Goal: Information Seeking & Learning: Learn about a topic

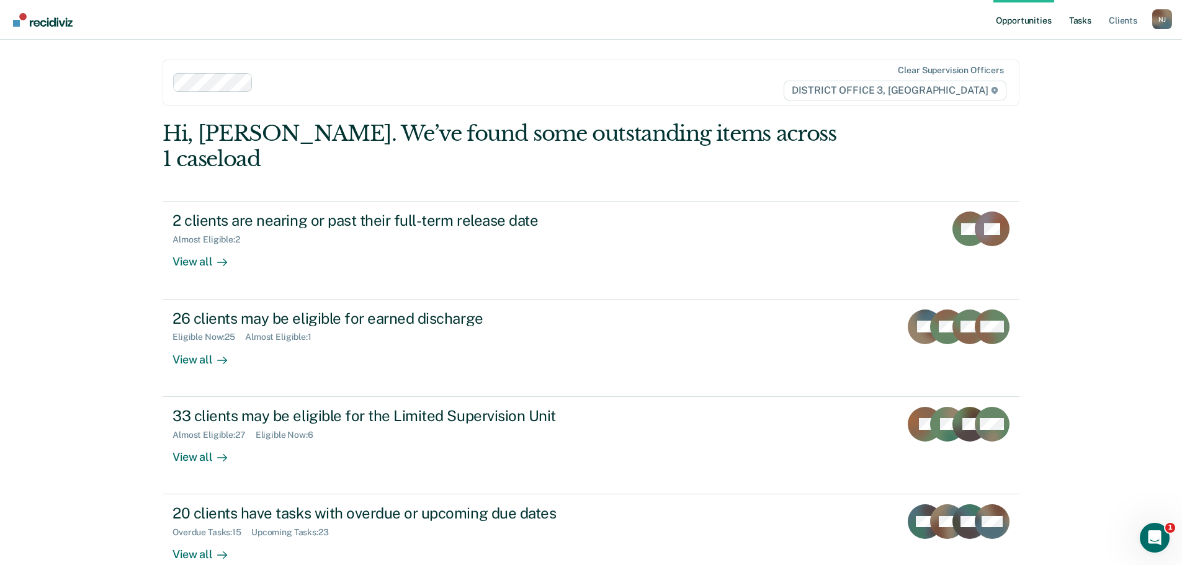
click at [1086, 18] on link "Tasks" at bounding box center [1080, 20] width 27 height 40
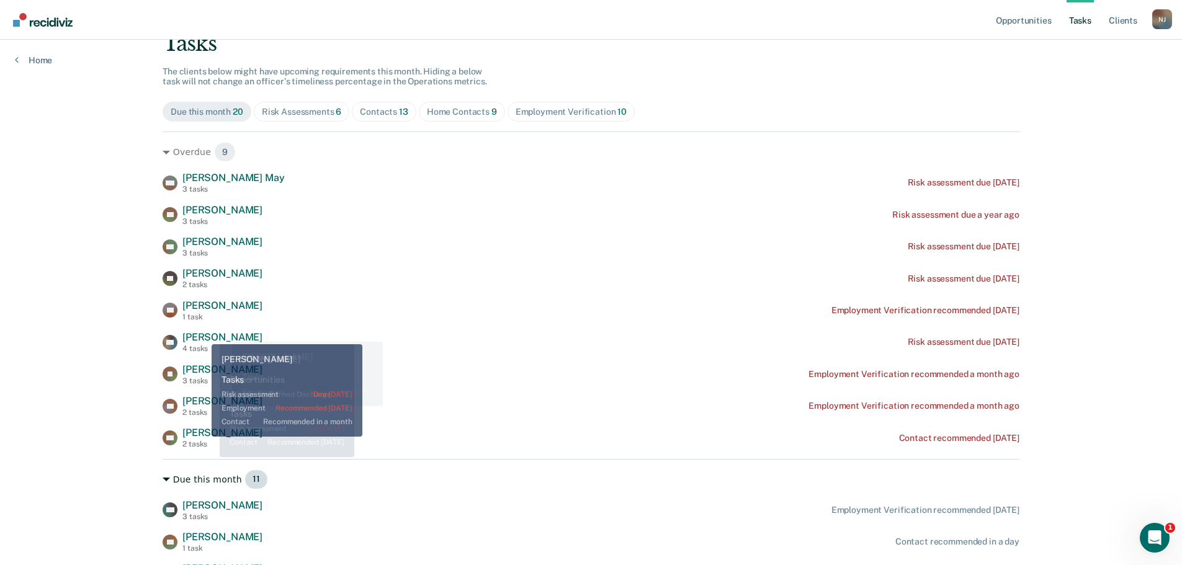
scroll to position [248, 0]
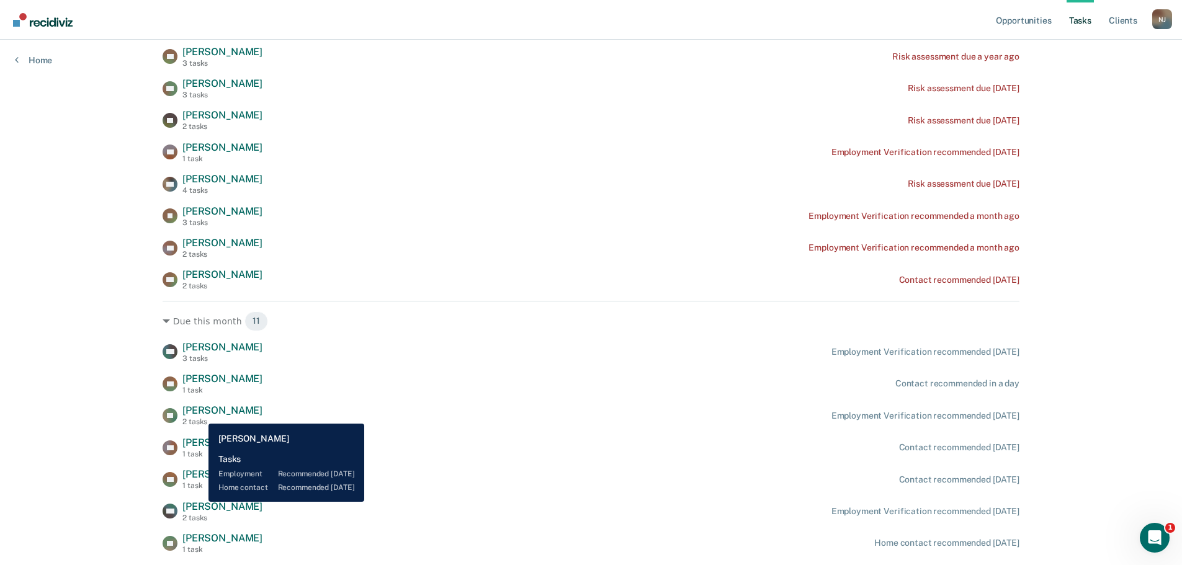
click at [199, 415] on span "[PERSON_NAME]" at bounding box center [222, 411] width 80 height 12
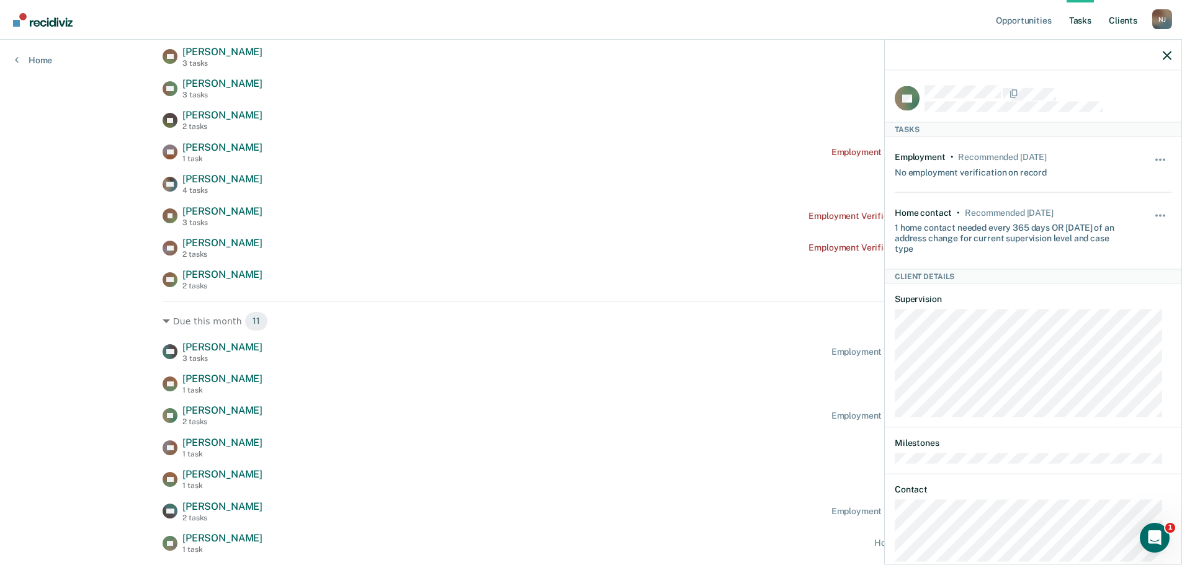
click at [1117, 17] on link "Client s" at bounding box center [1124, 20] width 34 height 40
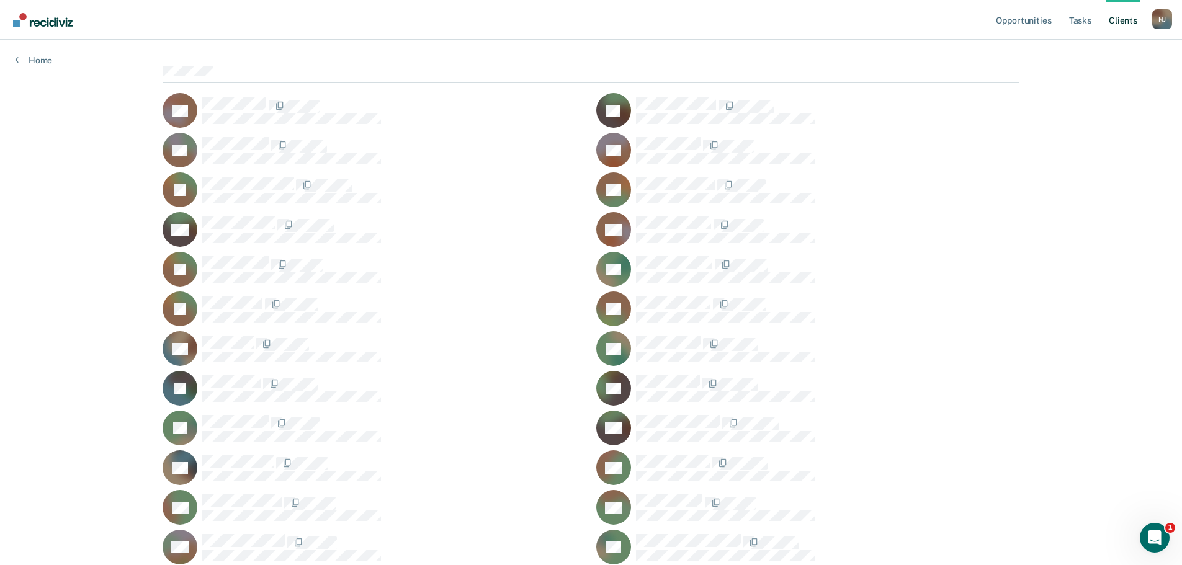
scroll to position [124, 0]
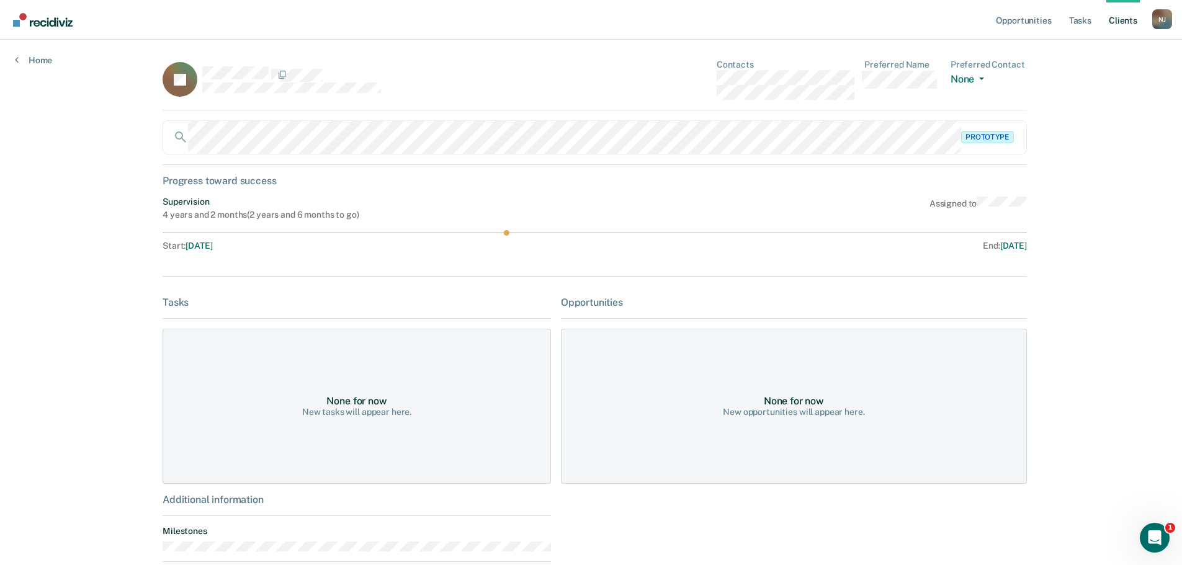
scroll to position [124, 0]
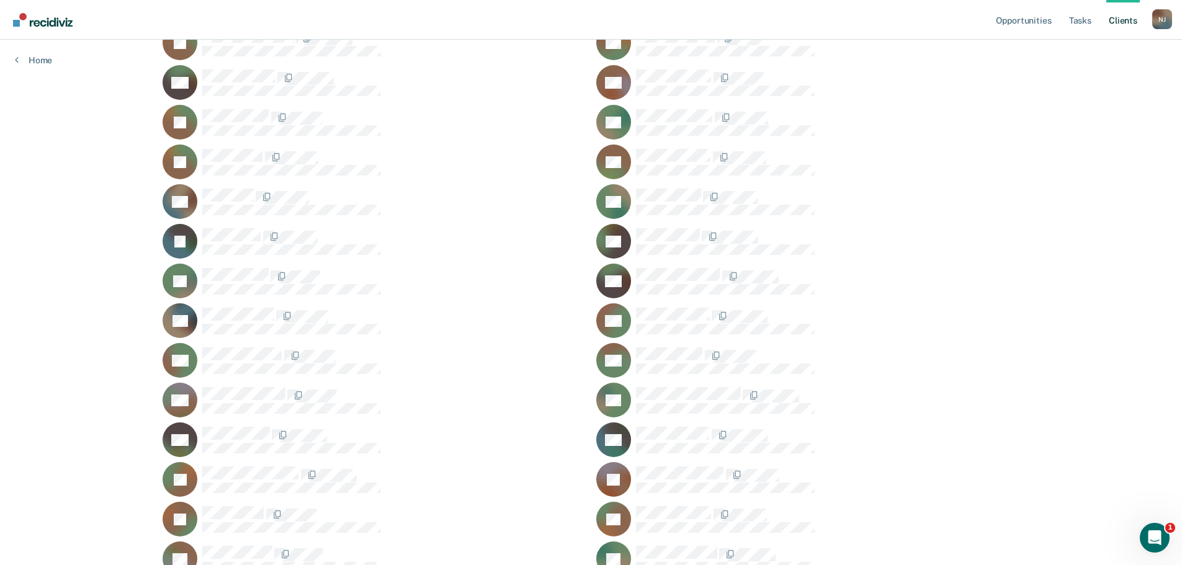
scroll to position [310, 0]
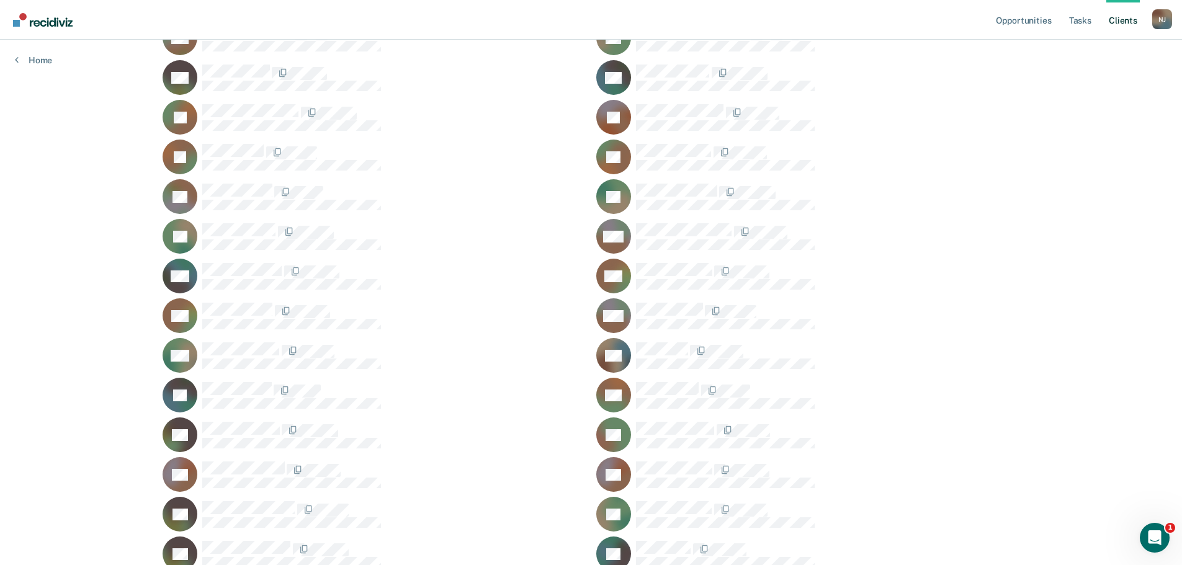
scroll to position [621, 0]
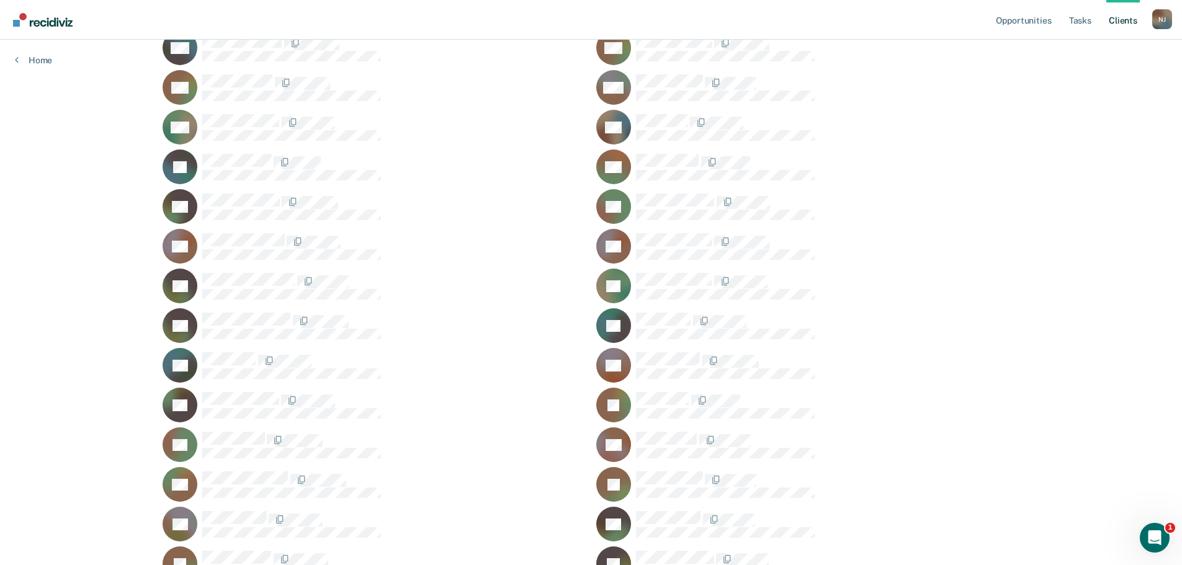
scroll to position [869, 0]
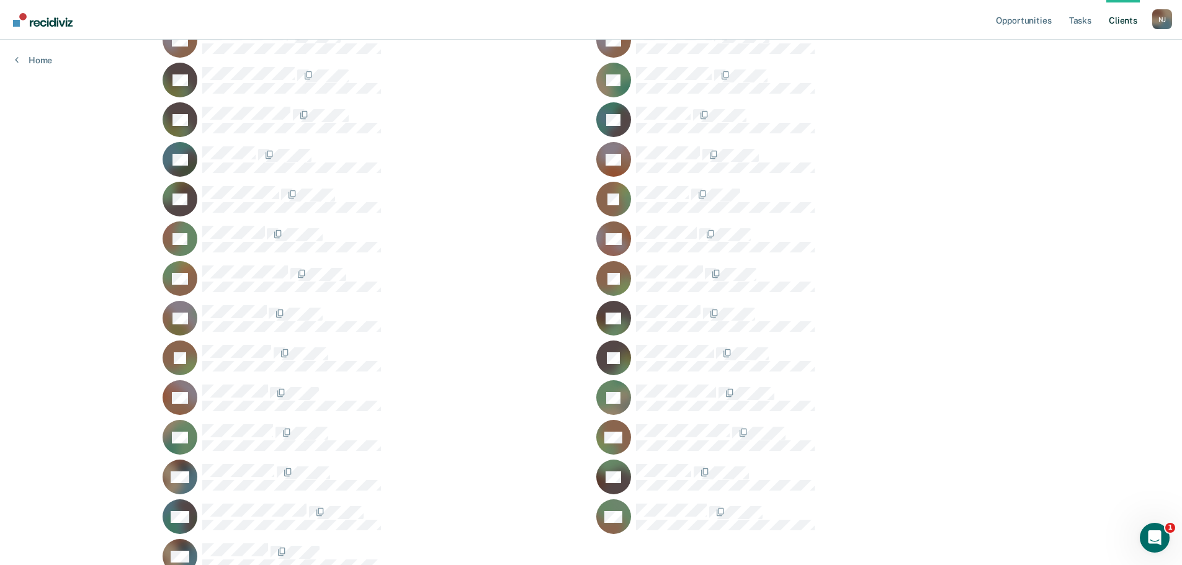
scroll to position [1055, 0]
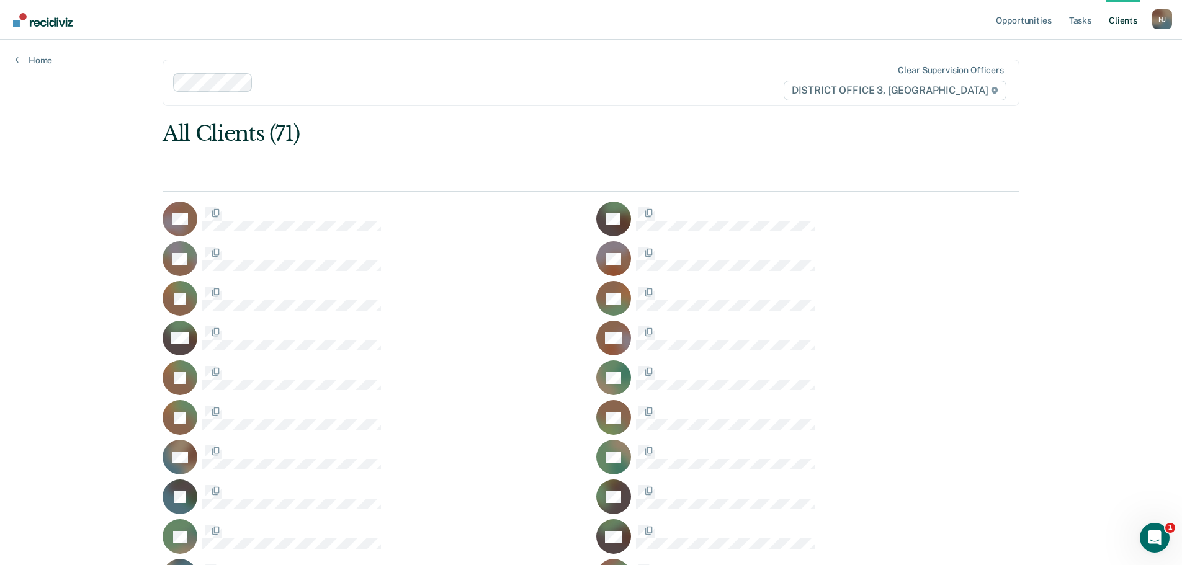
scroll to position [1055, 0]
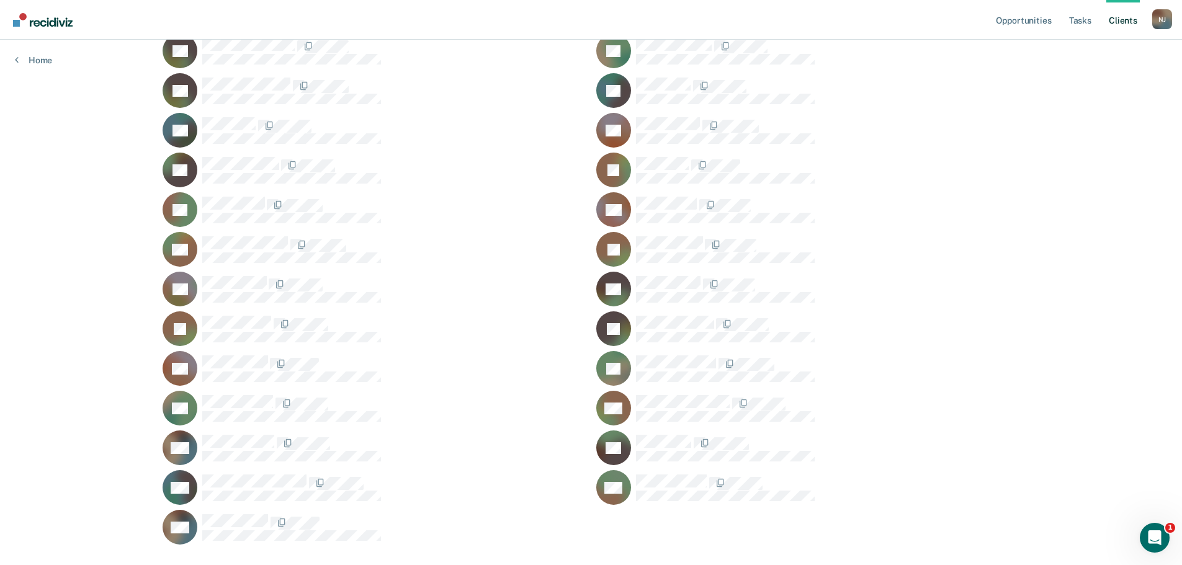
scroll to position [1111, 0]
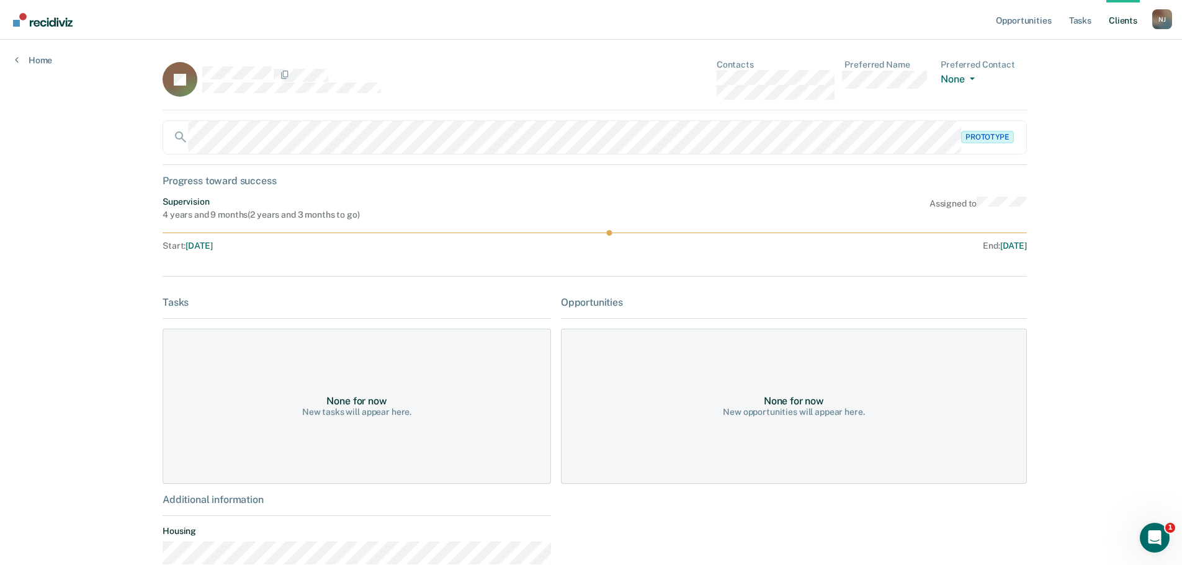
scroll to position [1111, 0]
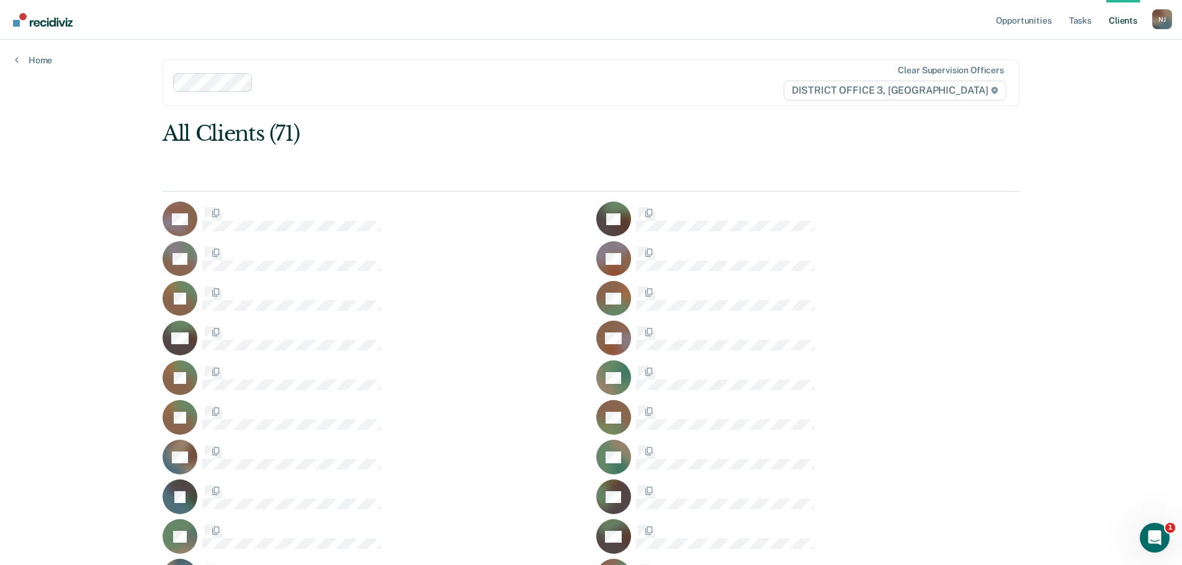
scroll to position [1111, 0]
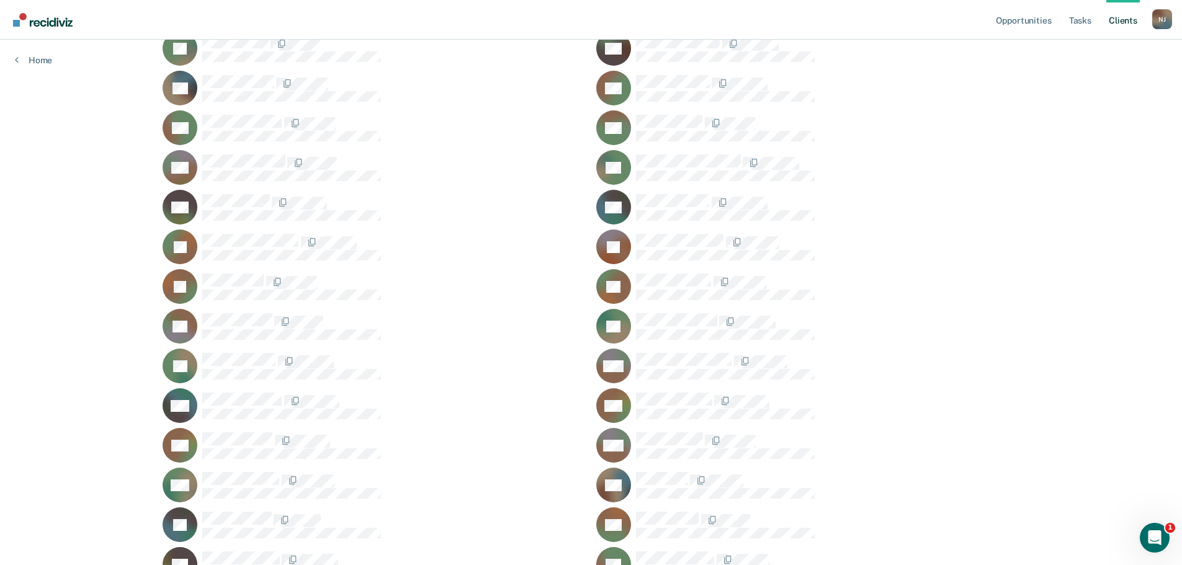
scroll to position [118, 0]
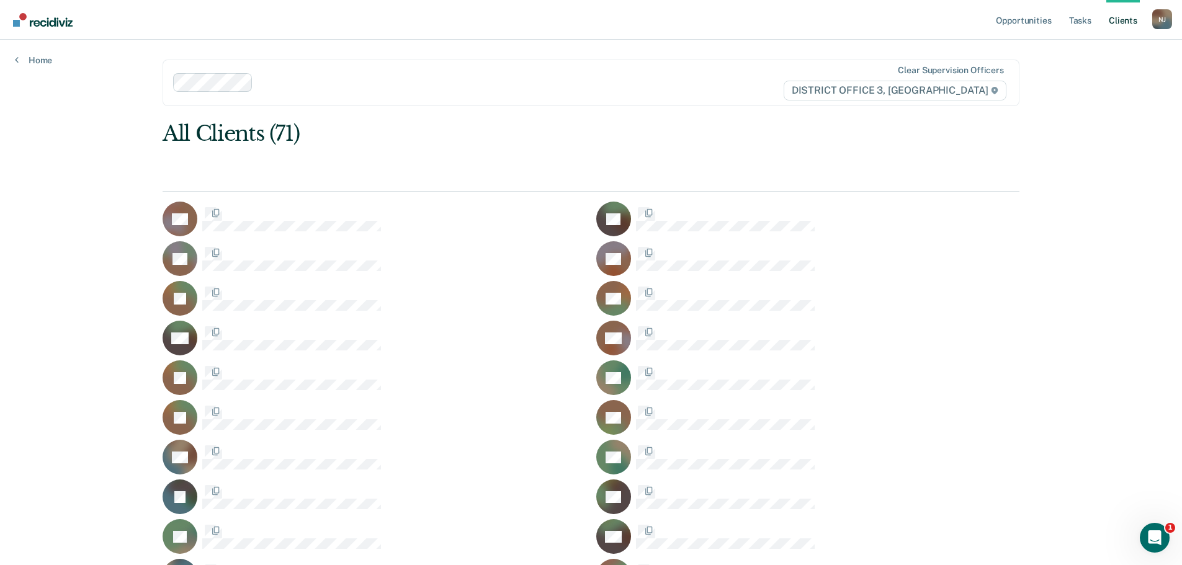
scroll to position [118, 0]
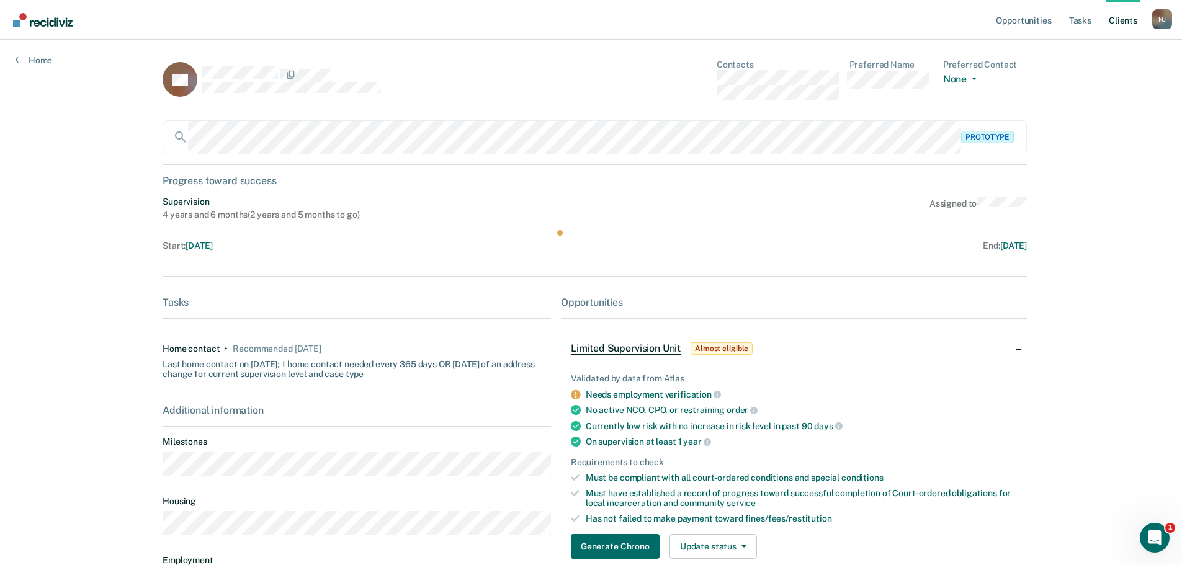
scroll to position [118, 0]
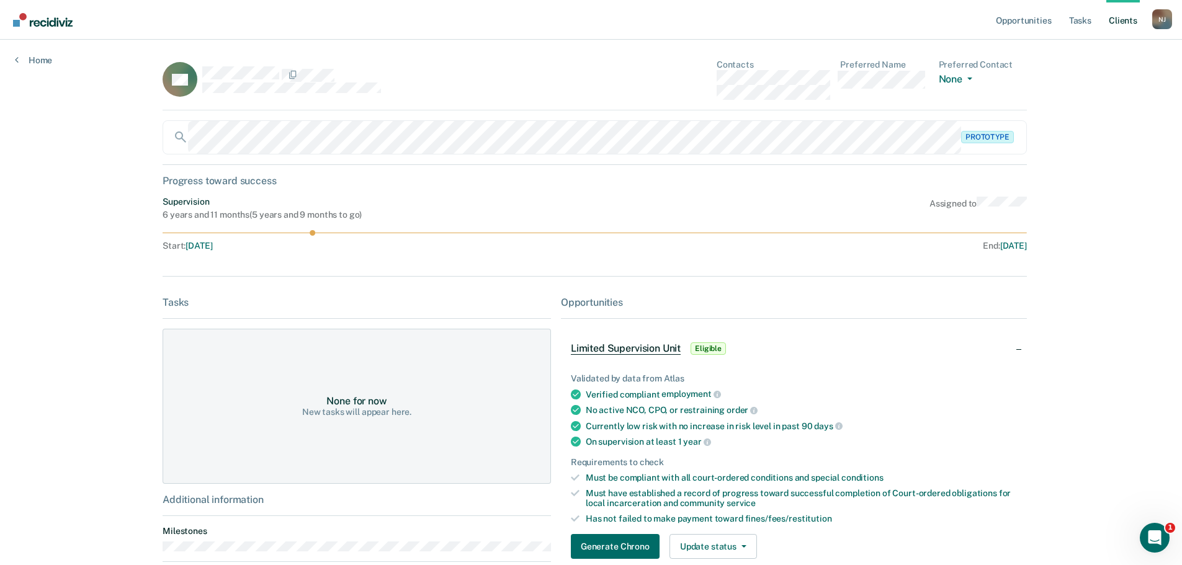
scroll to position [118, 0]
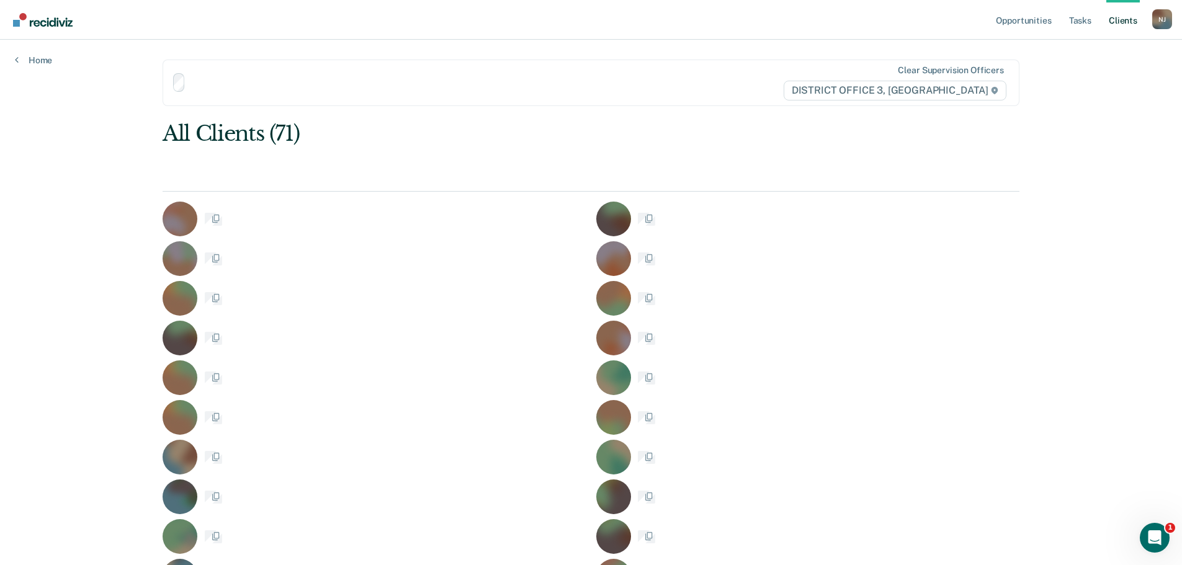
scroll to position [118, 0]
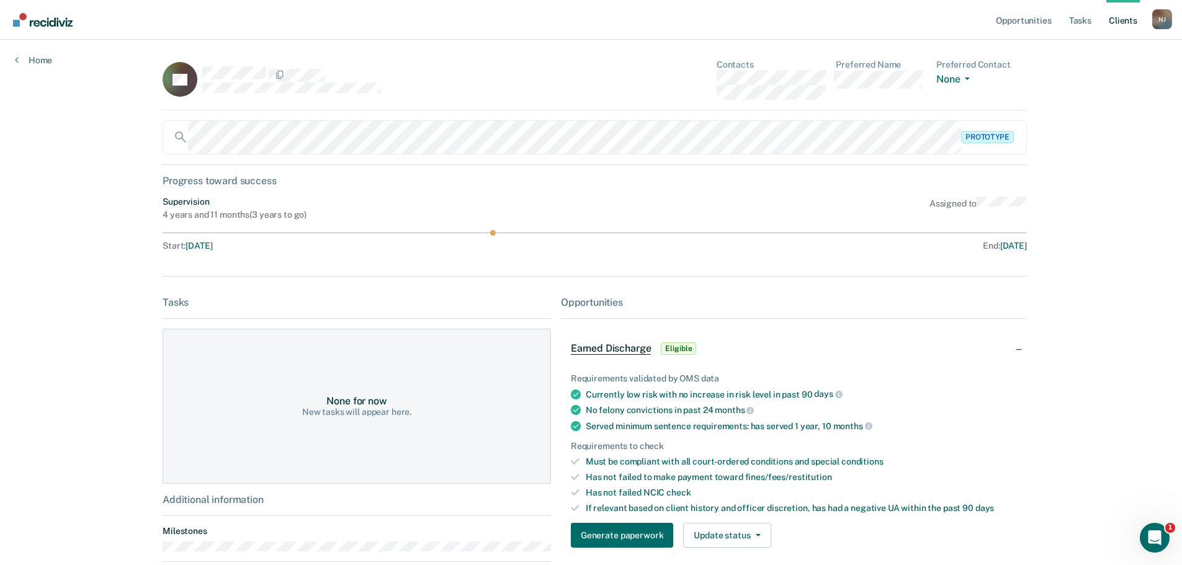
scroll to position [118, 0]
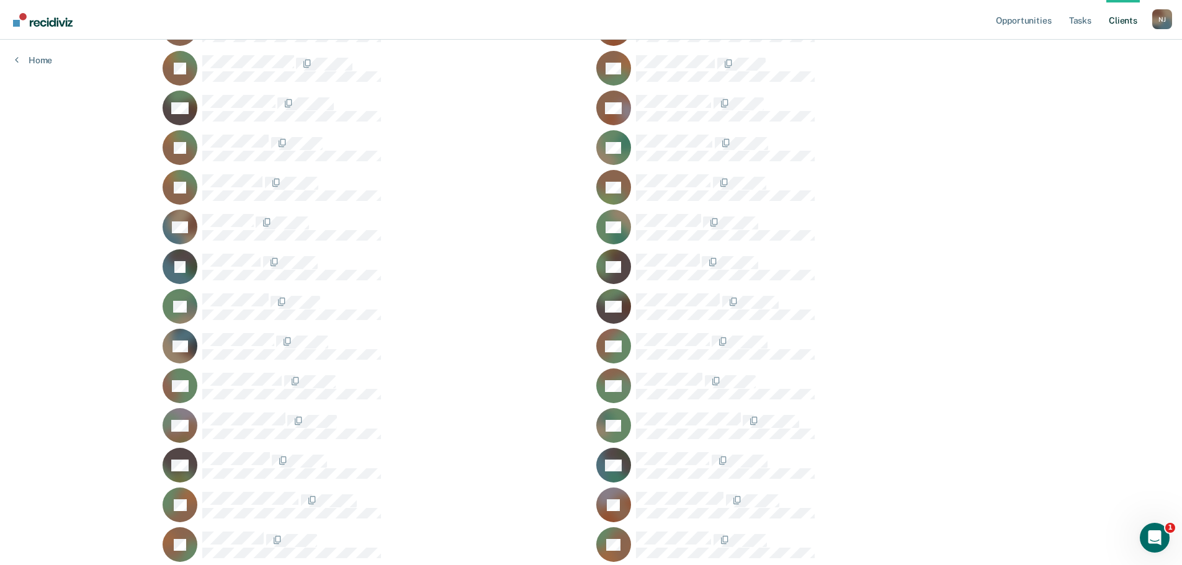
scroll to position [242, 0]
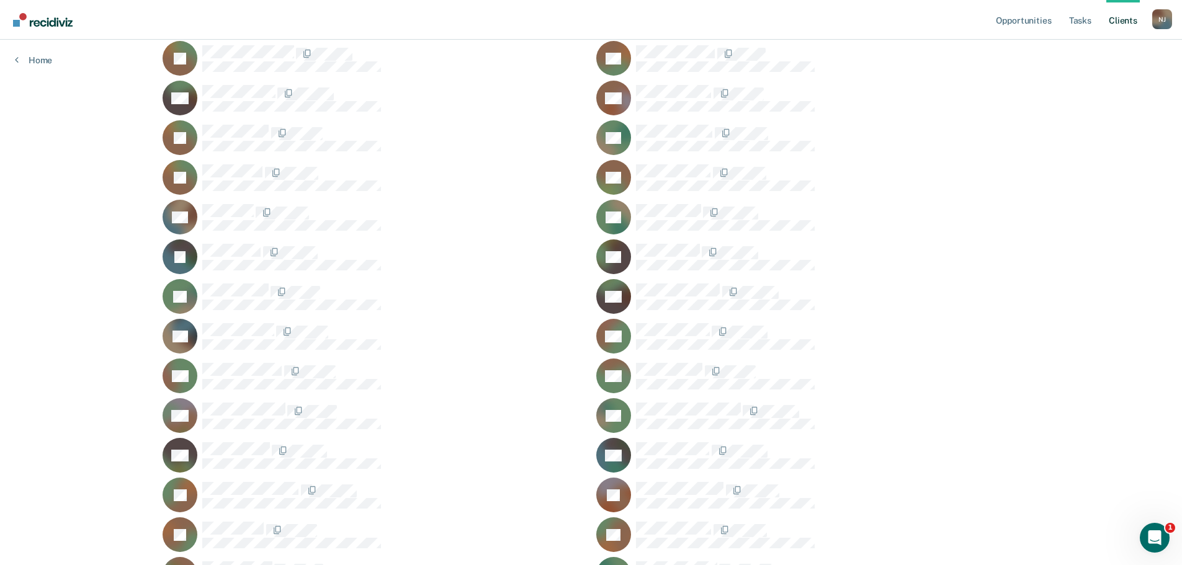
click at [710, 331] on span at bounding box center [711, 332] width 2 height 13
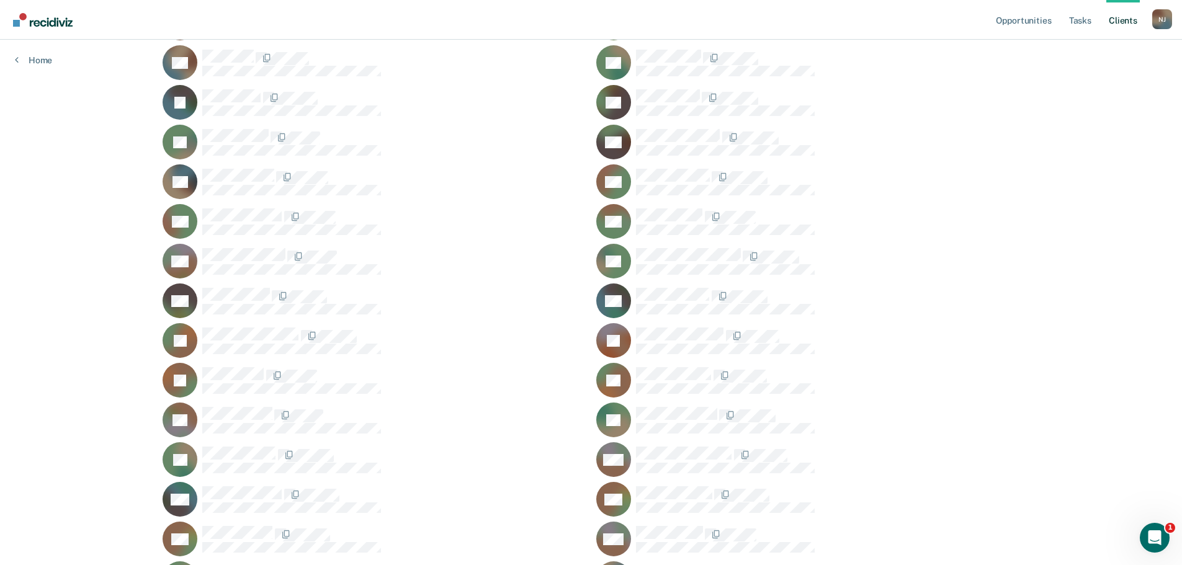
scroll to position [428, 0]
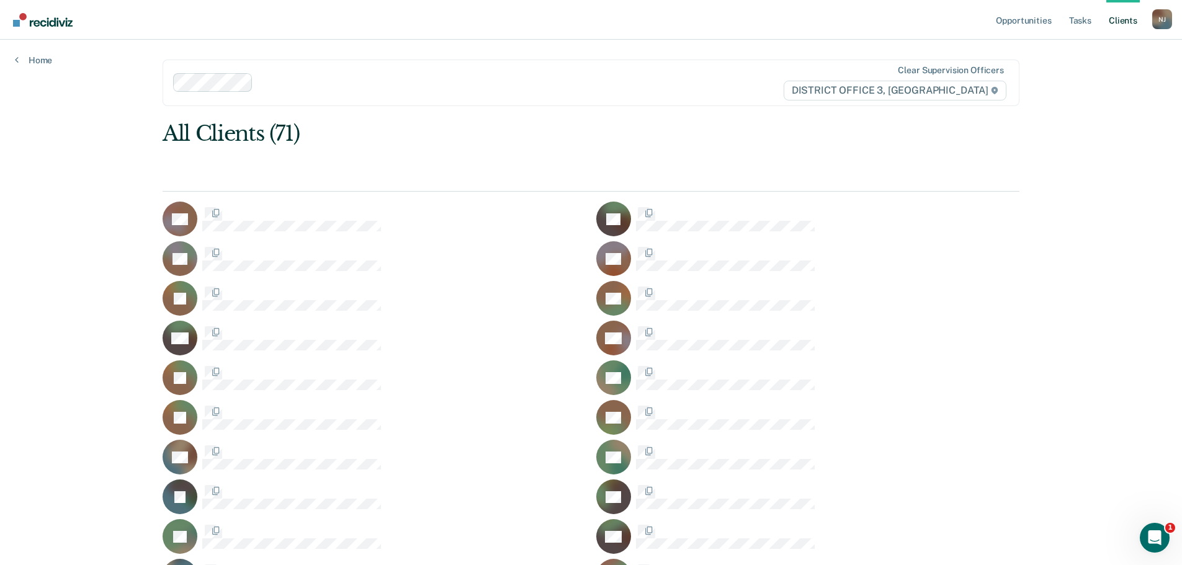
scroll to position [428, 0]
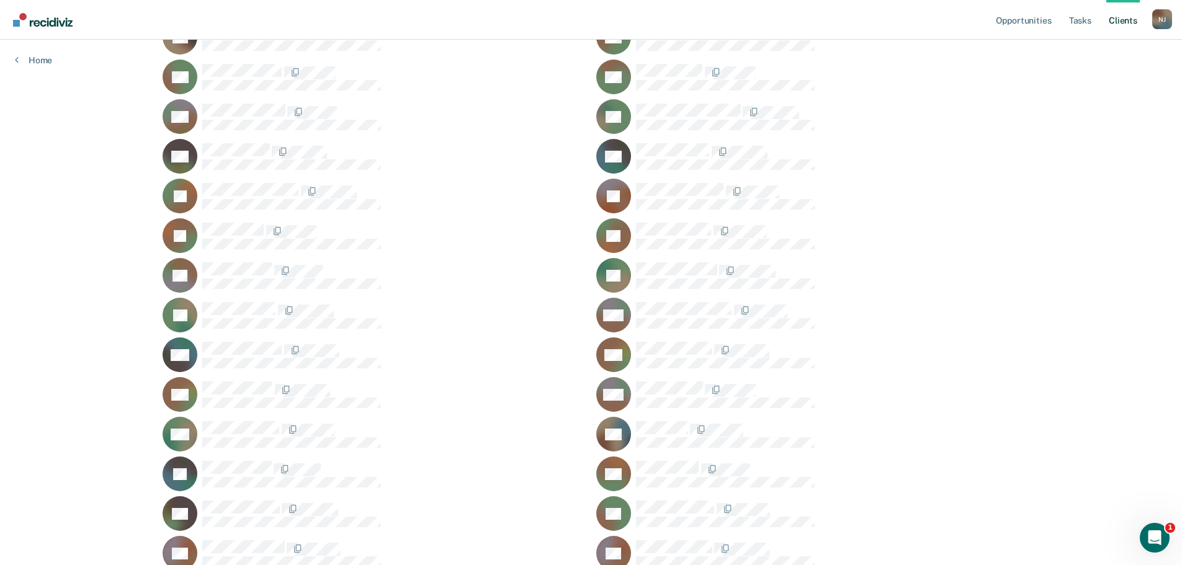
scroll to position [552, 0]
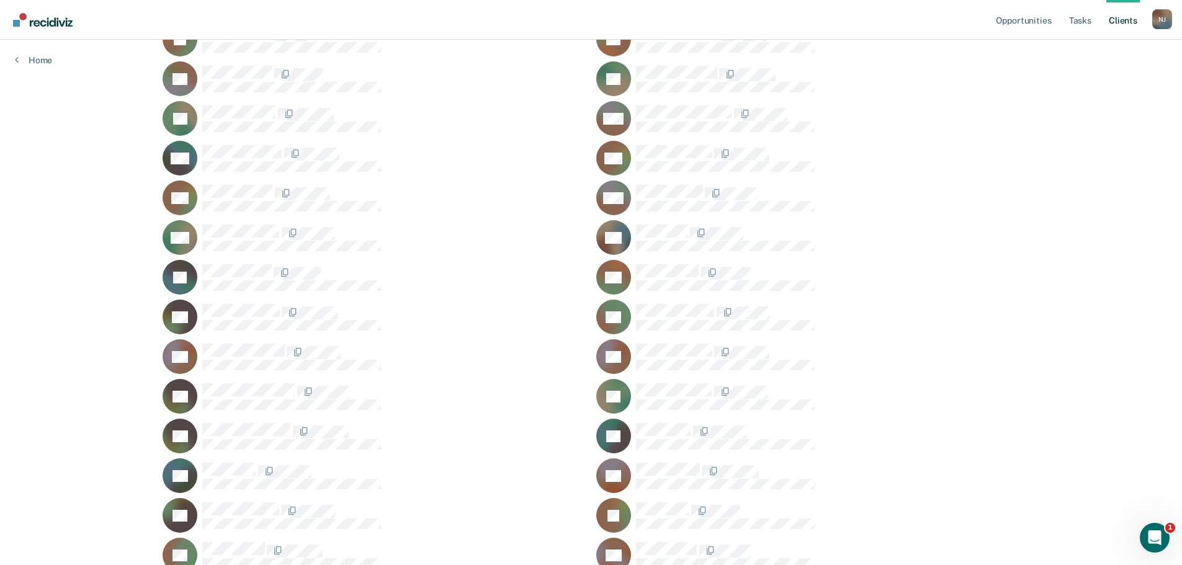
scroll to position [739, 0]
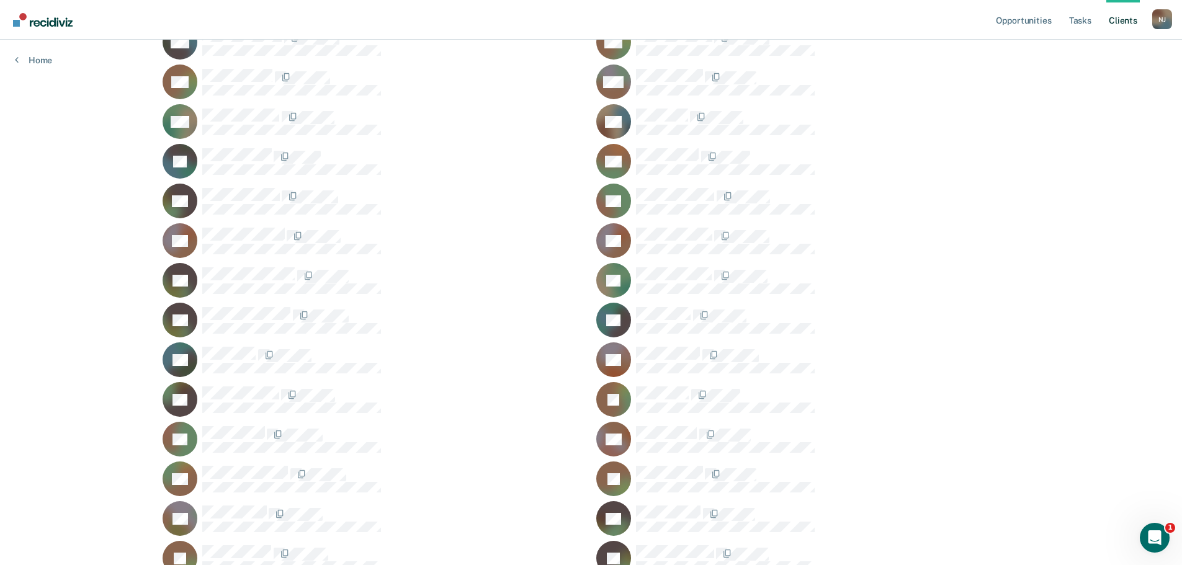
scroll to position [863, 0]
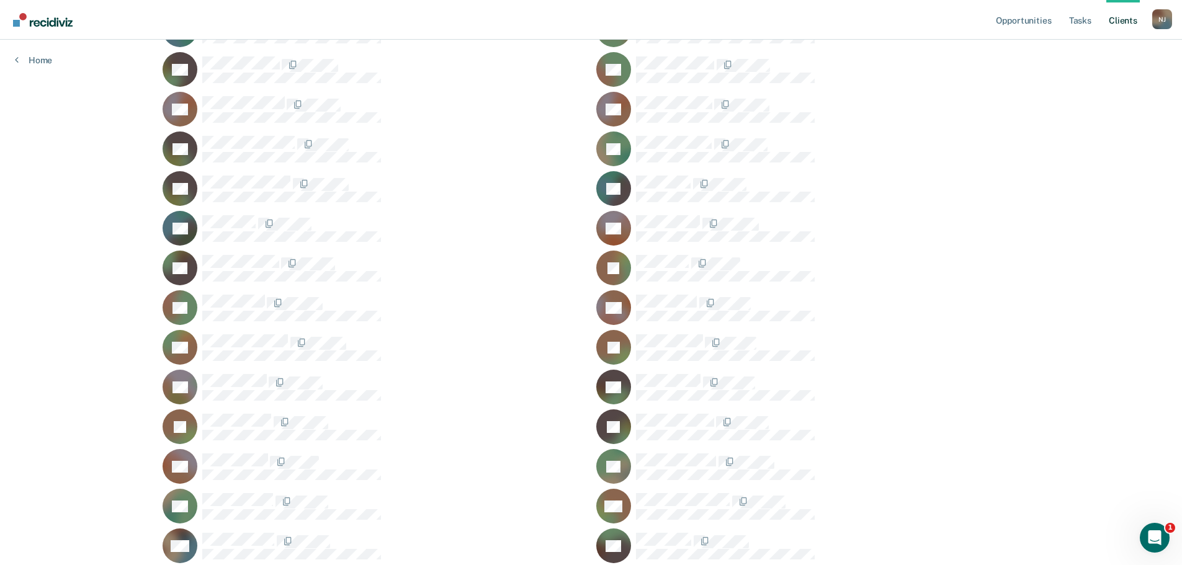
scroll to position [987, 0]
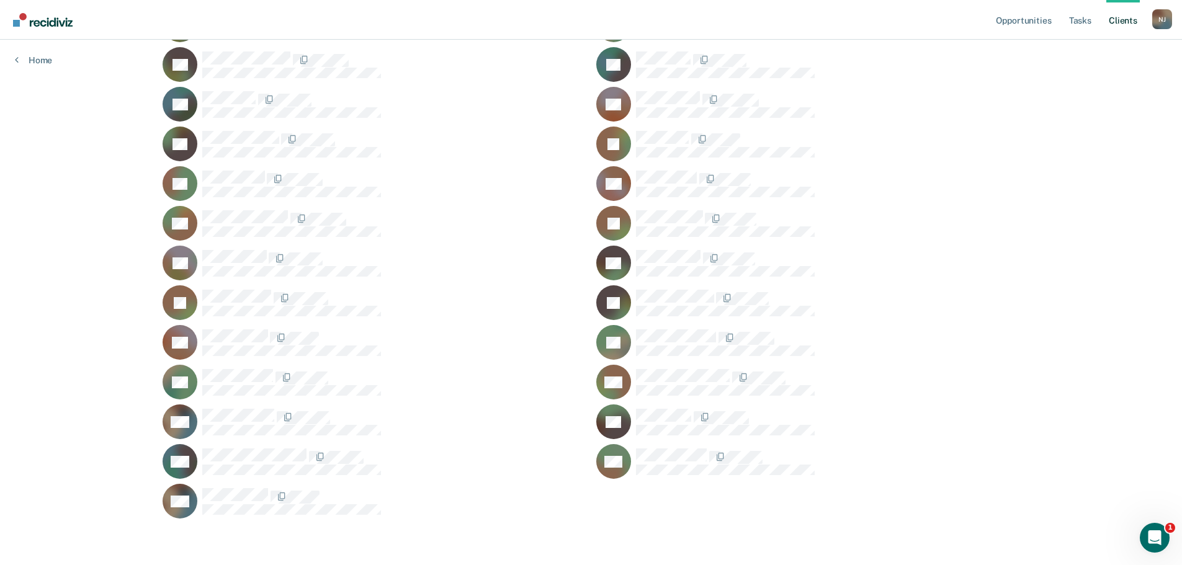
scroll to position [1111, 0]
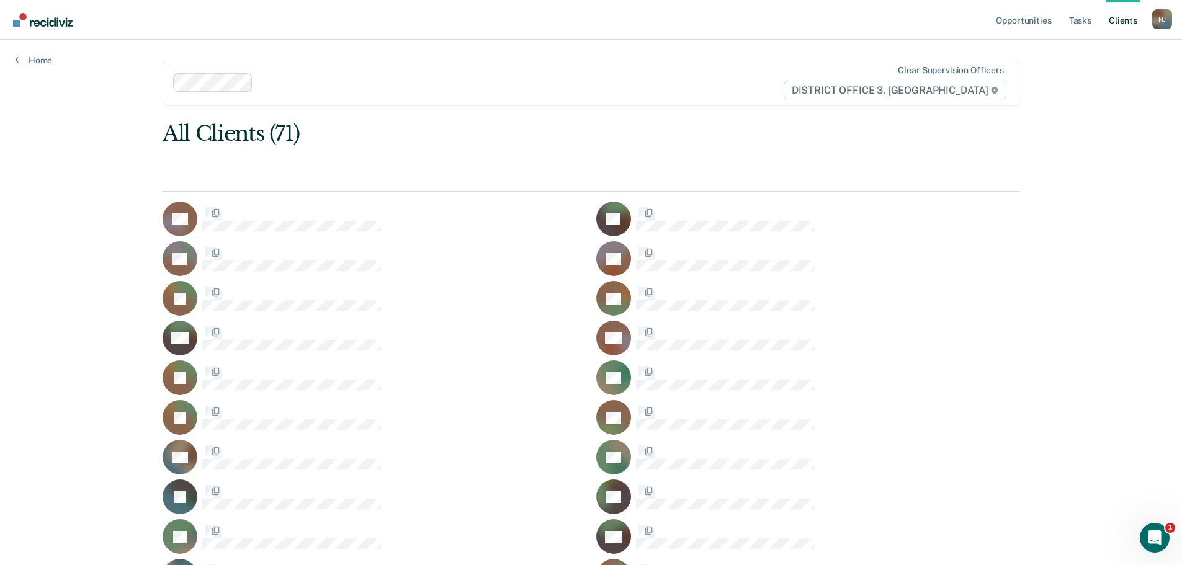
scroll to position [1111, 0]
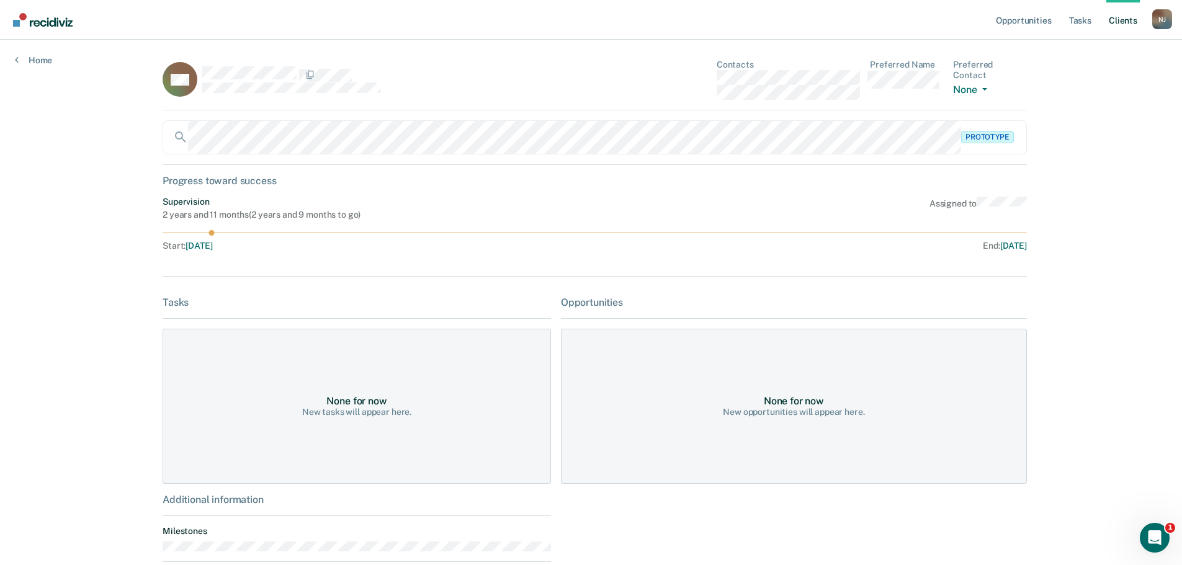
scroll to position [1111, 0]
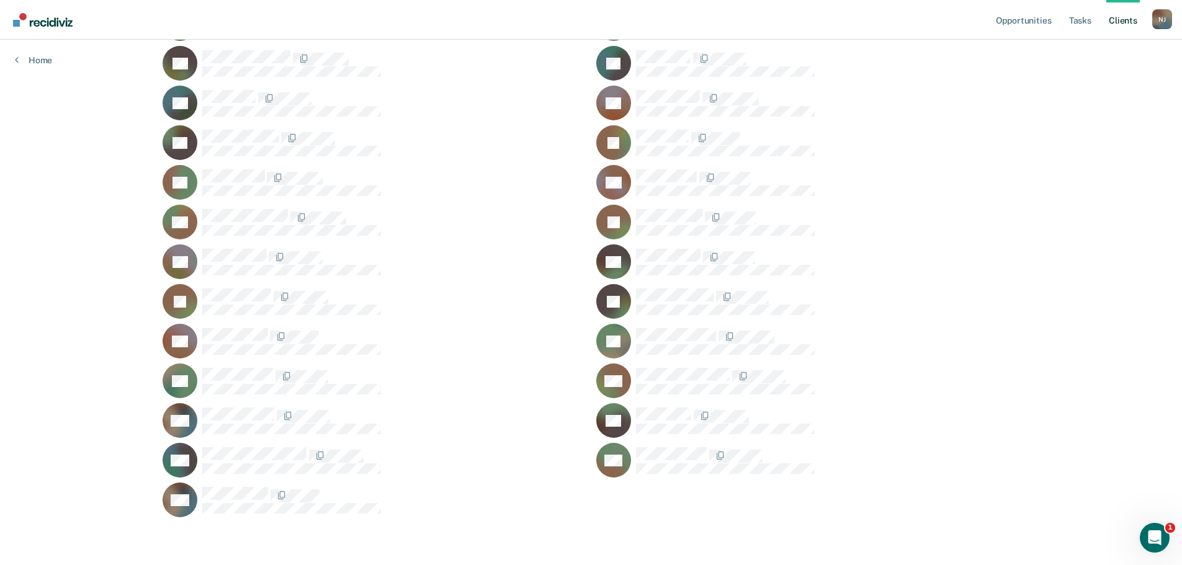
click at [676, 420] on div at bounding box center [828, 421] width 384 height 26
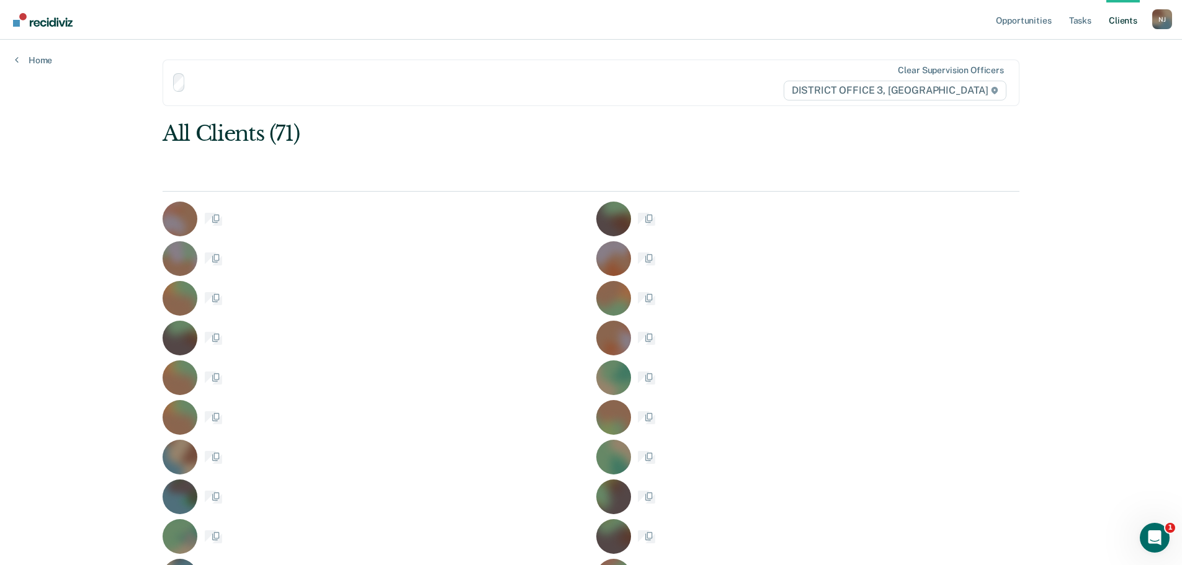
scroll to position [1111, 0]
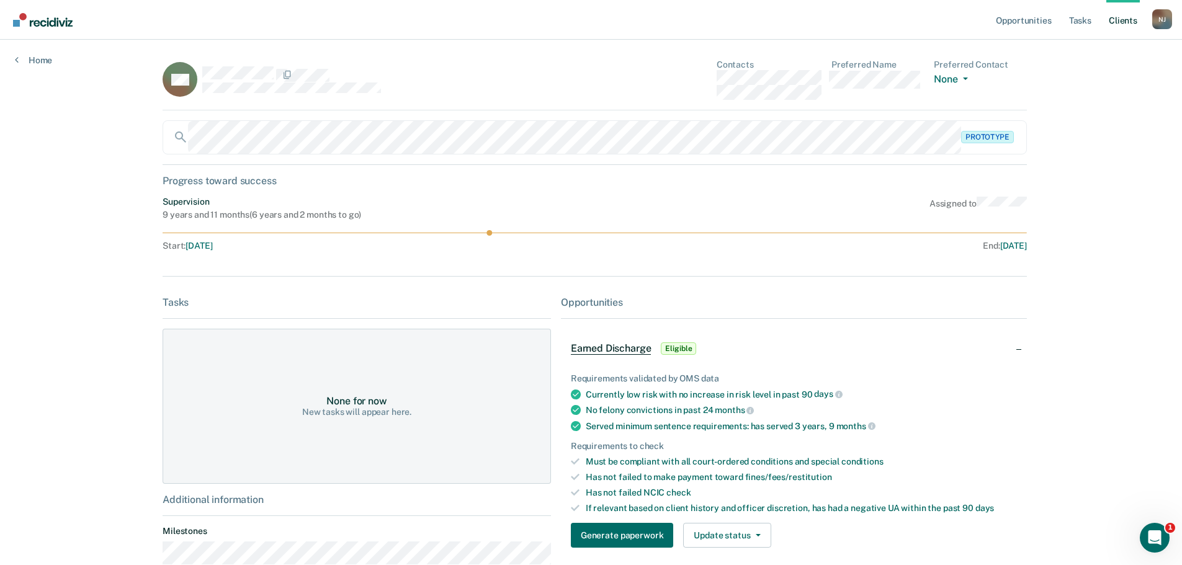
scroll to position [1111, 0]
